Goal: Navigation & Orientation: Find specific page/section

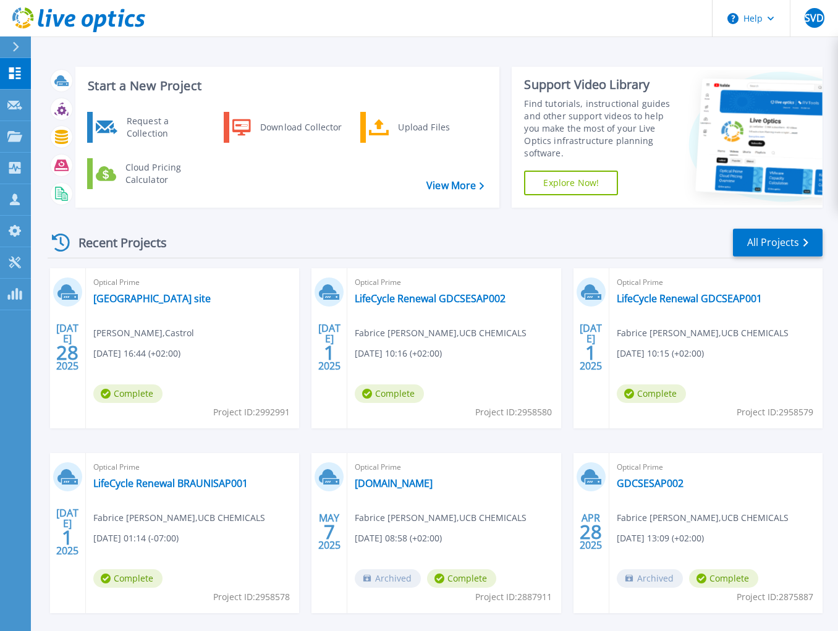
click at [151, 347] on span "[DATE] 16:44 (+02:00)" at bounding box center [136, 354] width 87 height 14
click at [11, 137] on icon at bounding box center [14, 136] width 15 height 11
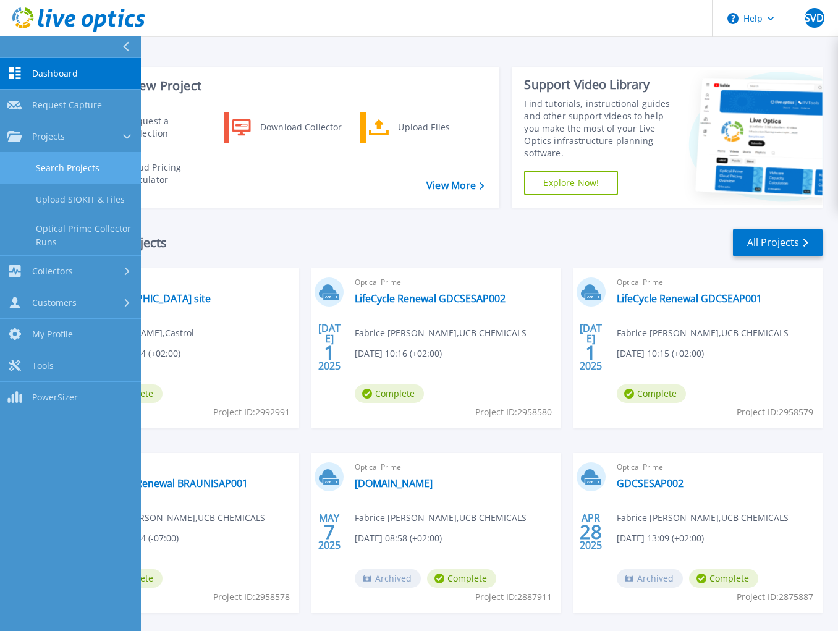
click at [59, 163] on link "Search Projects" at bounding box center [70, 169] width 141 height 32
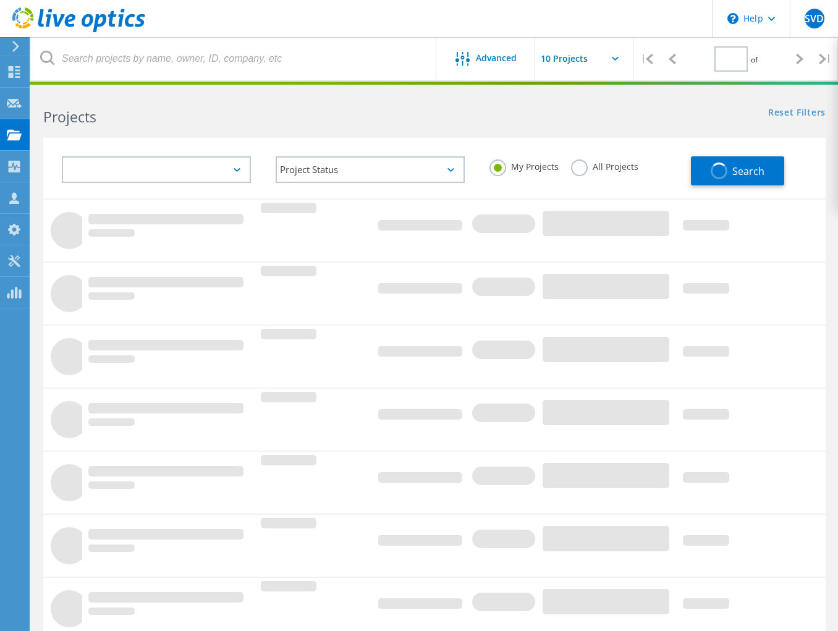
type input "1"
